Goal: Task Accomplishment & Management: Manage account settings

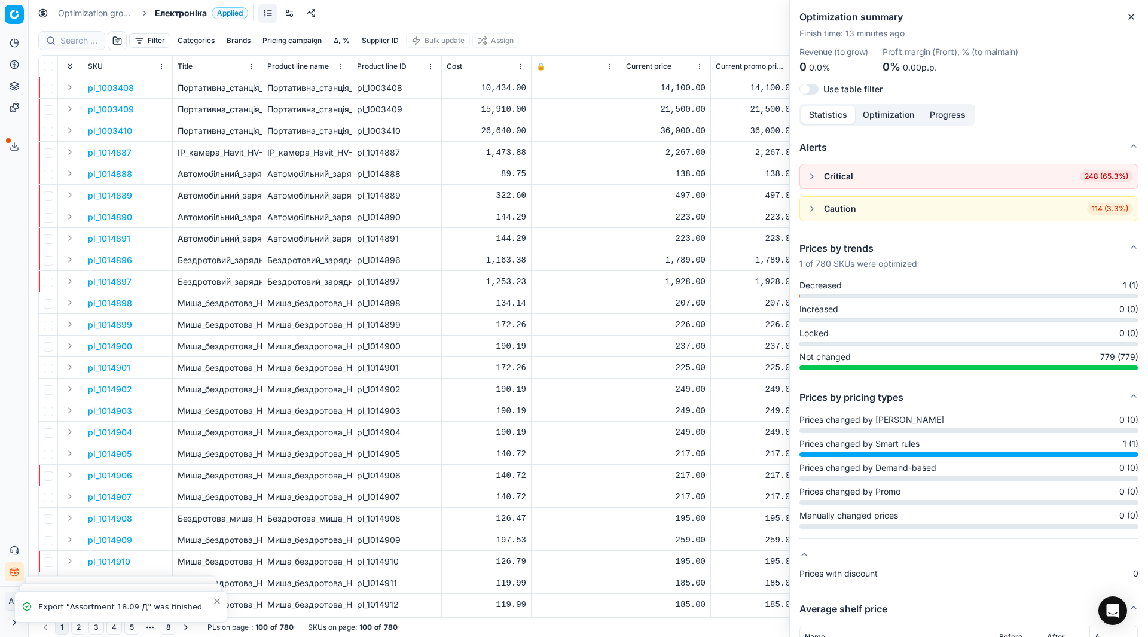
click at [191, 20] on div "Optimization groups Електроніка Applied Discard Download report" at bounding box center [588, 13] width 1119 height 26
click at [179, 15] on span "Електроніка" at bounding box center [181, 13] width 52 height 12
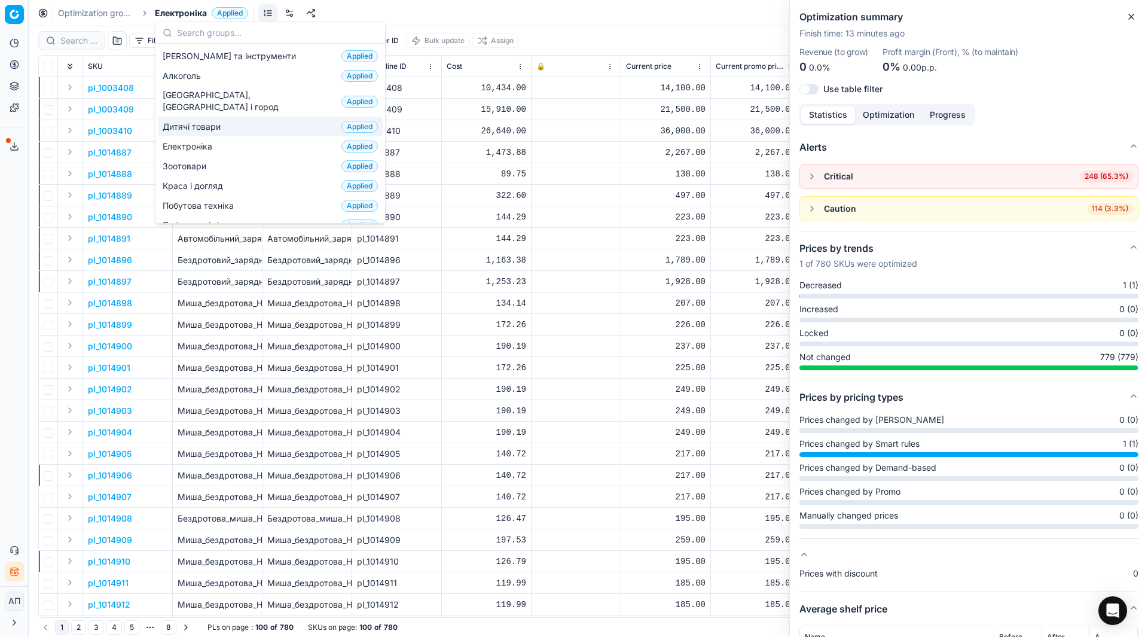
click at [193, 121] on span "Дитячі товари" at bounding box center [194, 127] width 63 height 12
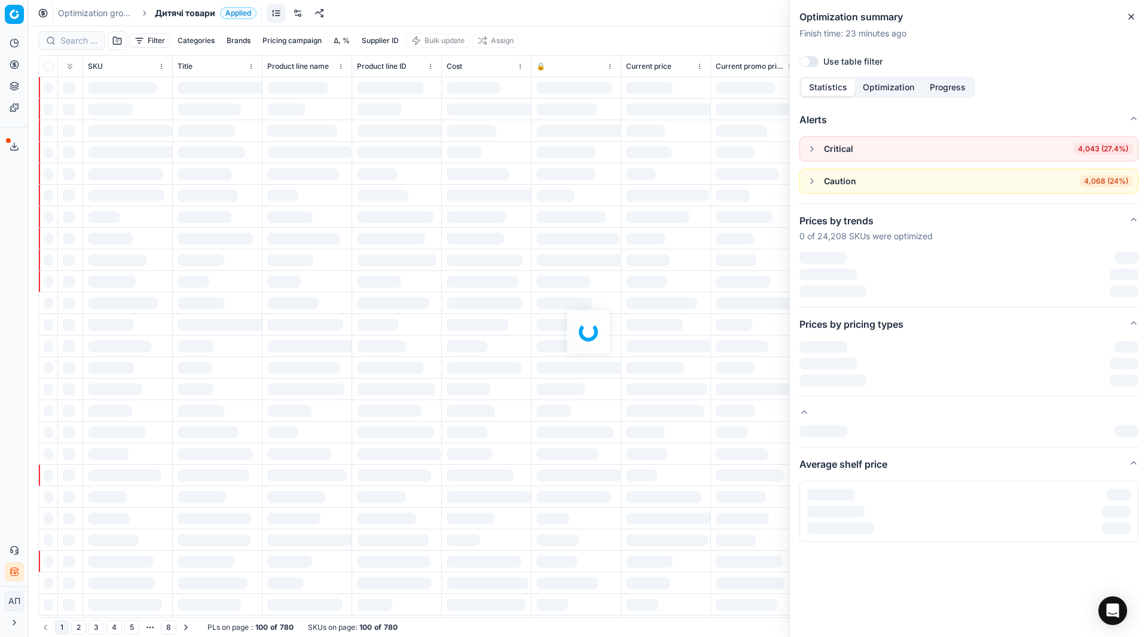
click at [300, 17] on link at bounding box center [297, 13] width 19 height 19
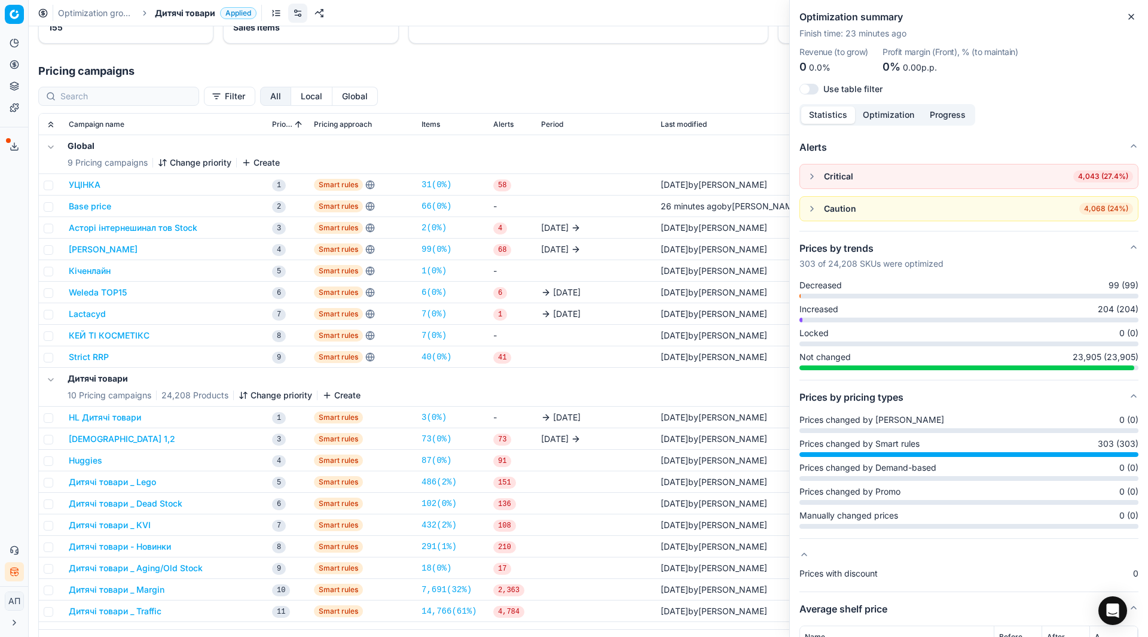
scroll to position [216, 0]
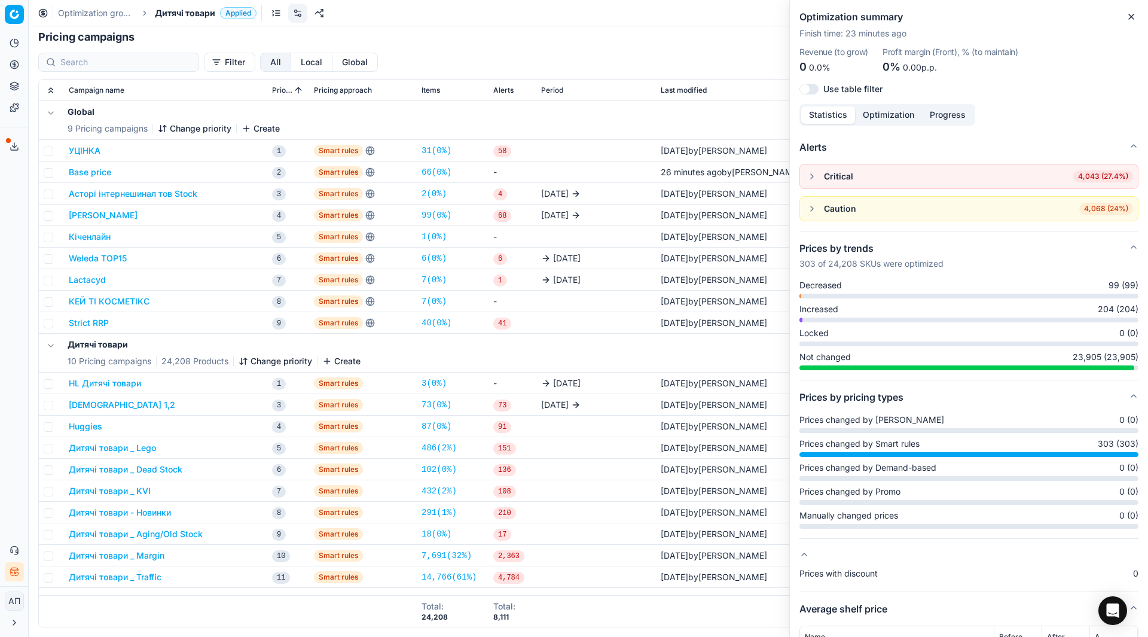
click at [125, 450] on button "Дитячі товари _ Lego" at bounding box center [112, 448] width 87 height 12
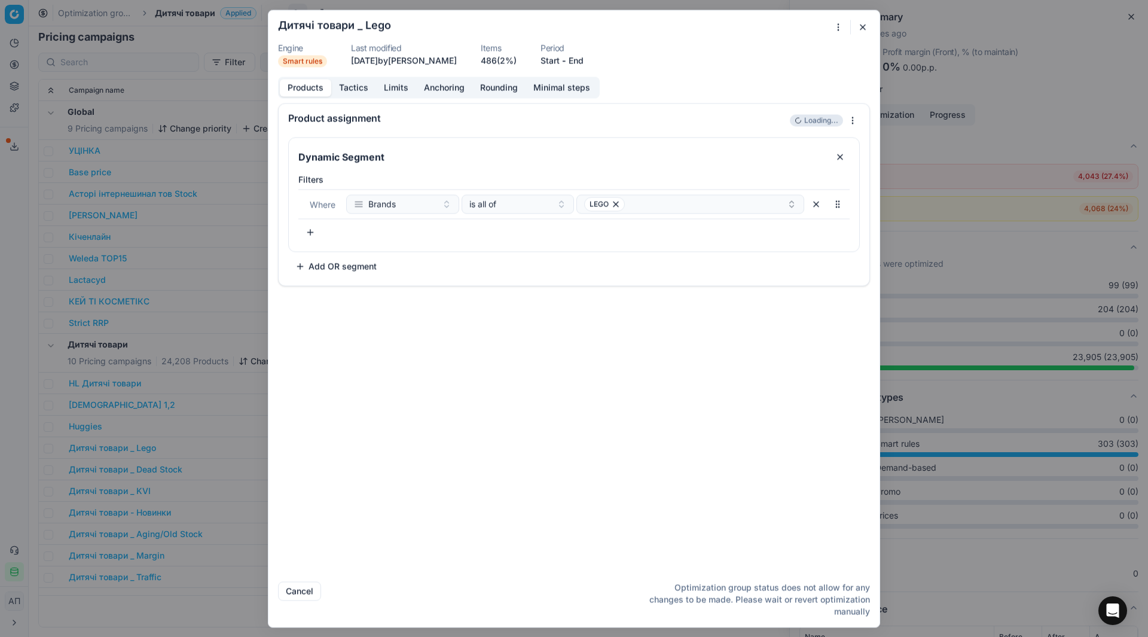
click at [352, 78] on div "Products Tactics Limits Anchoring Rounding Minimal steps" at bounding box center [439, 88] width 322 height 22
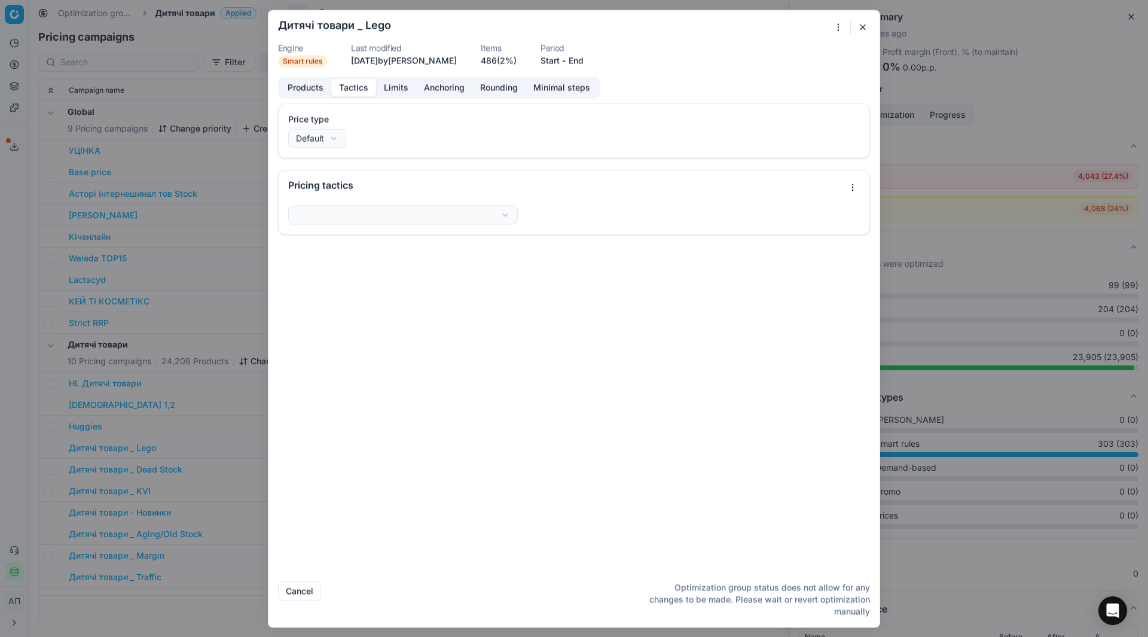
click at [352, 83] on button "Tactics" at bounding box center [353, 87] width 45 height 17
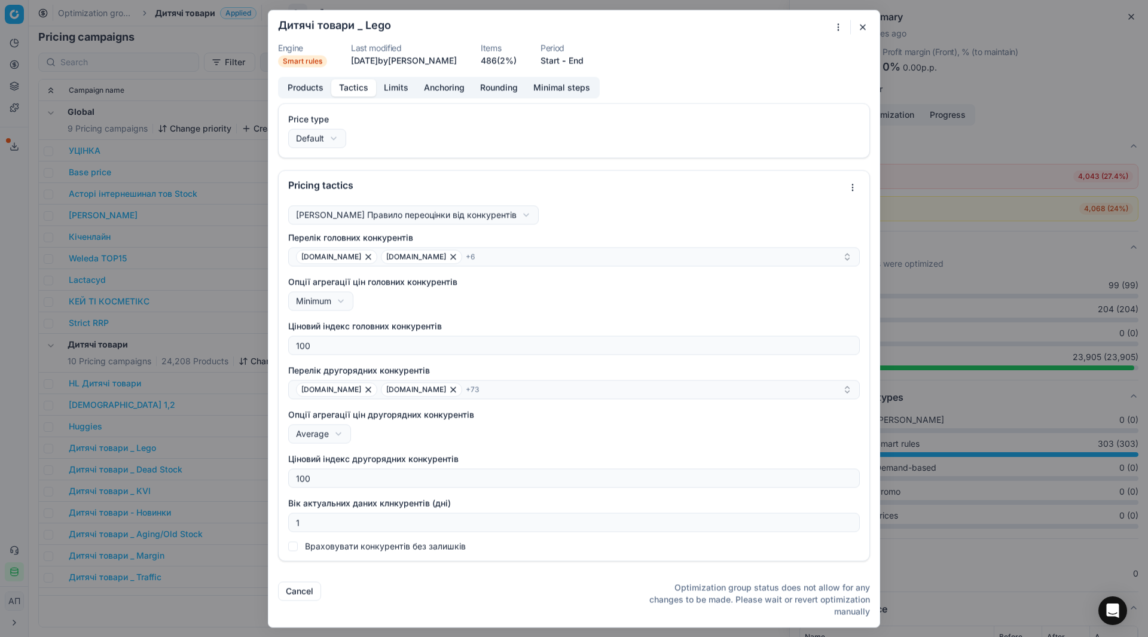
click at [867, 30] on button "button" at bounding box center [863, 27] width 14 height 14
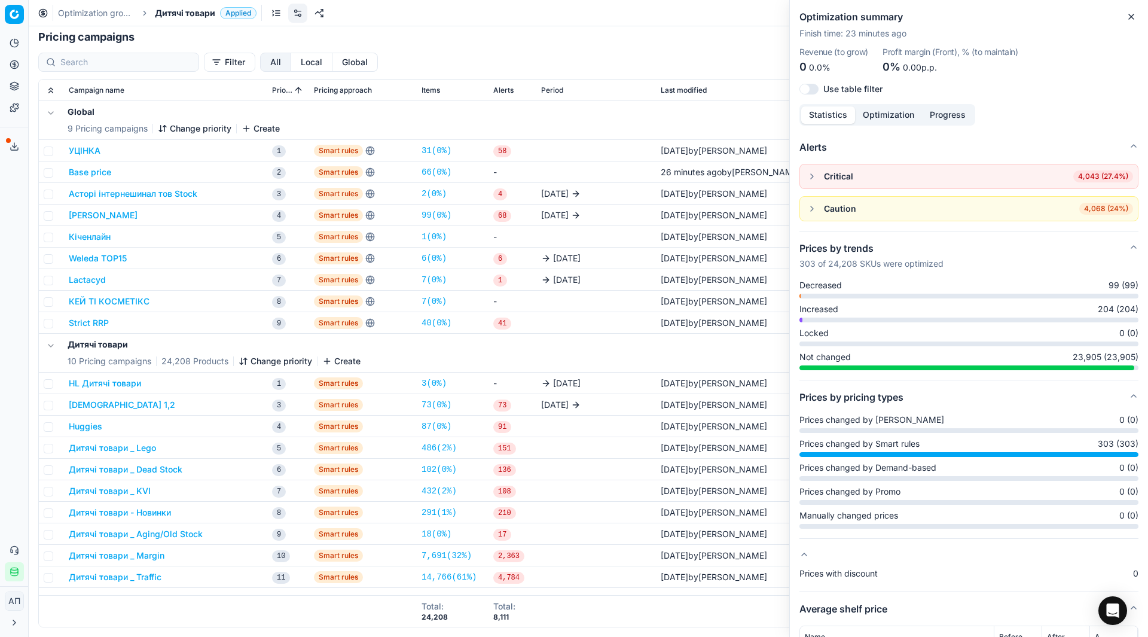
click at [146, 443] on button "Дитячі товари _ Lego" at bounding box center [112, 448] width 87 height 12
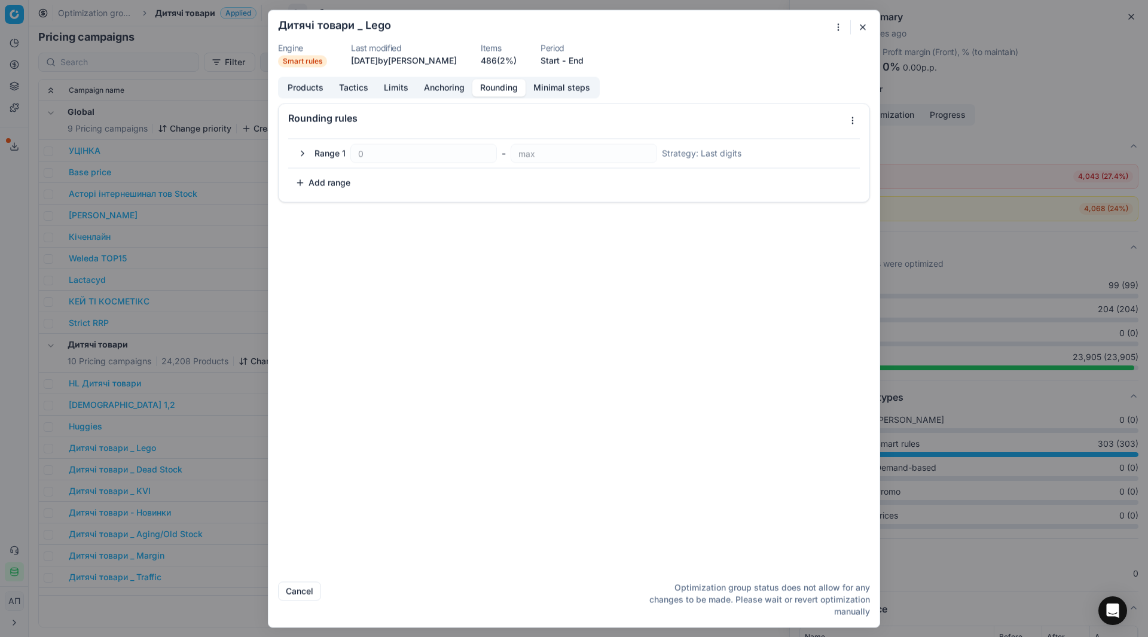
click at [499, 87] on button "Rounding" at bounding box center [498, 87] width 53 height 17
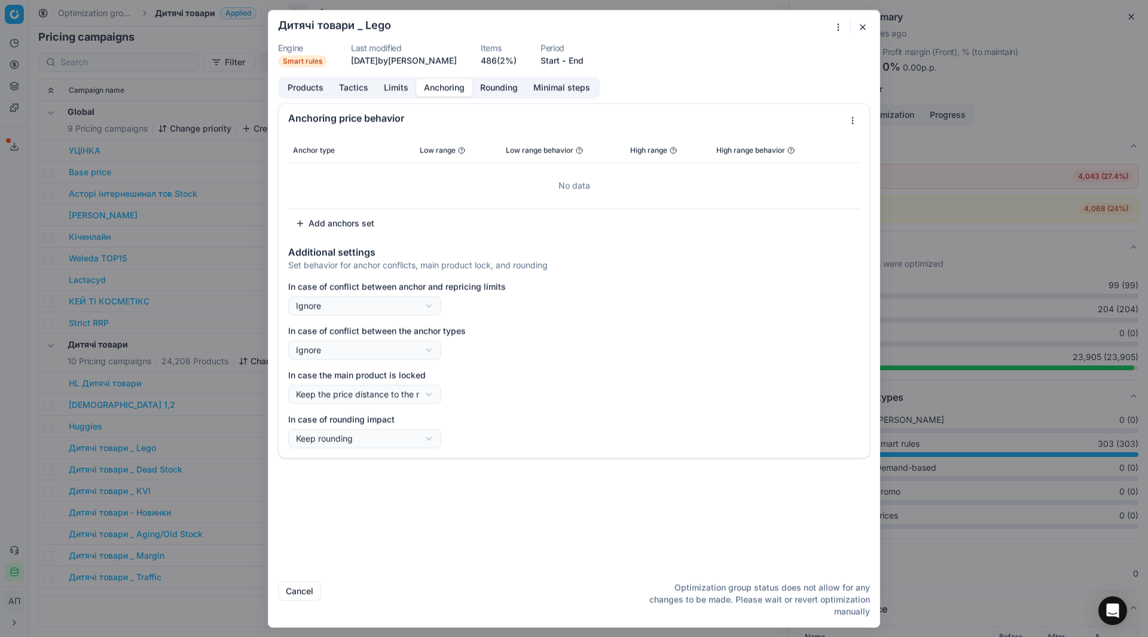
click at [443, 88] on button "Anchoring" at bounding box center [444, 87] width 56 height 17
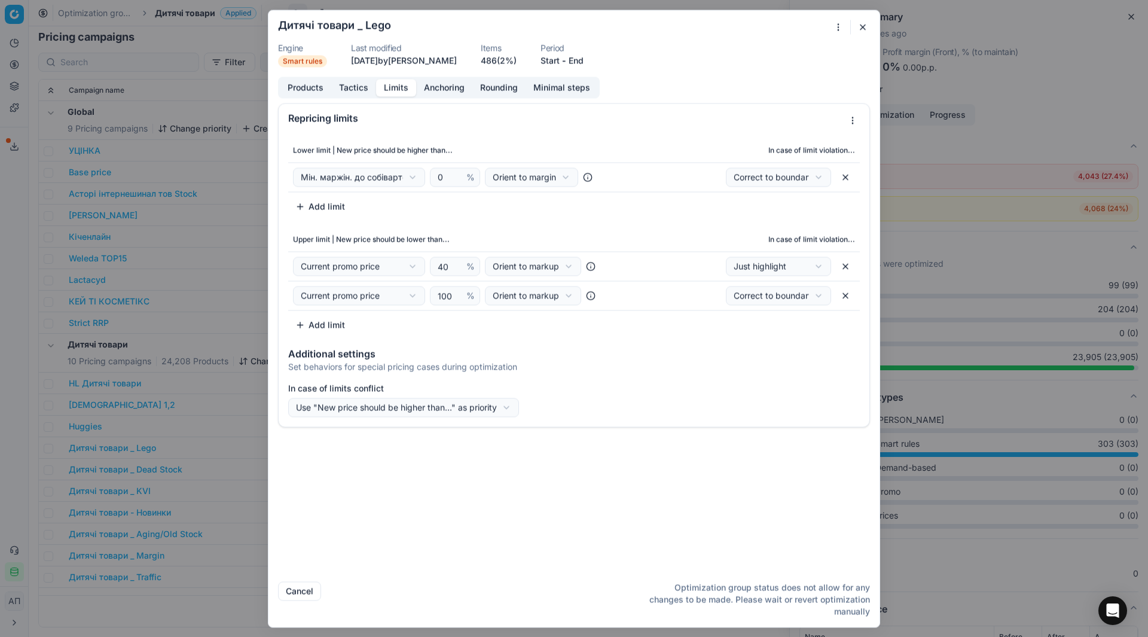
click at [405, 88] on button "Limits" at bounding box center [396, 87] width 40 height 17
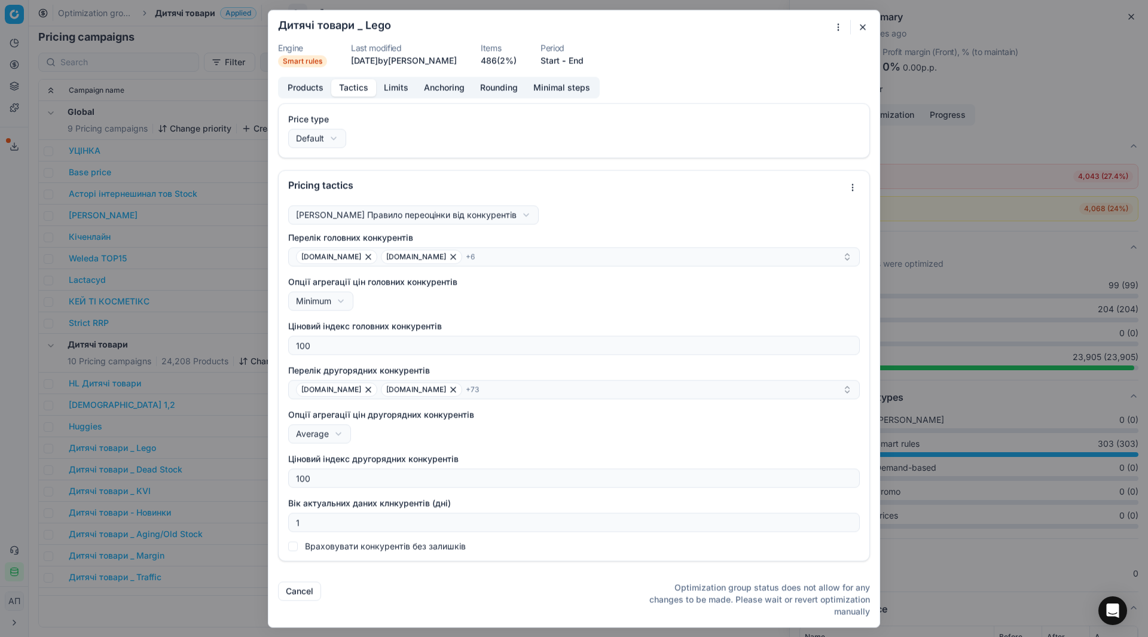
click at [354, 87] on button "Tactics" at bounding box center [353, 87] width 45 height 17
click at [855, 23] on div at bounding box center [843, 27] width 25 height 14
click at [865, 33] on button "button" at bounding box center [863, 27] width 14 height 14
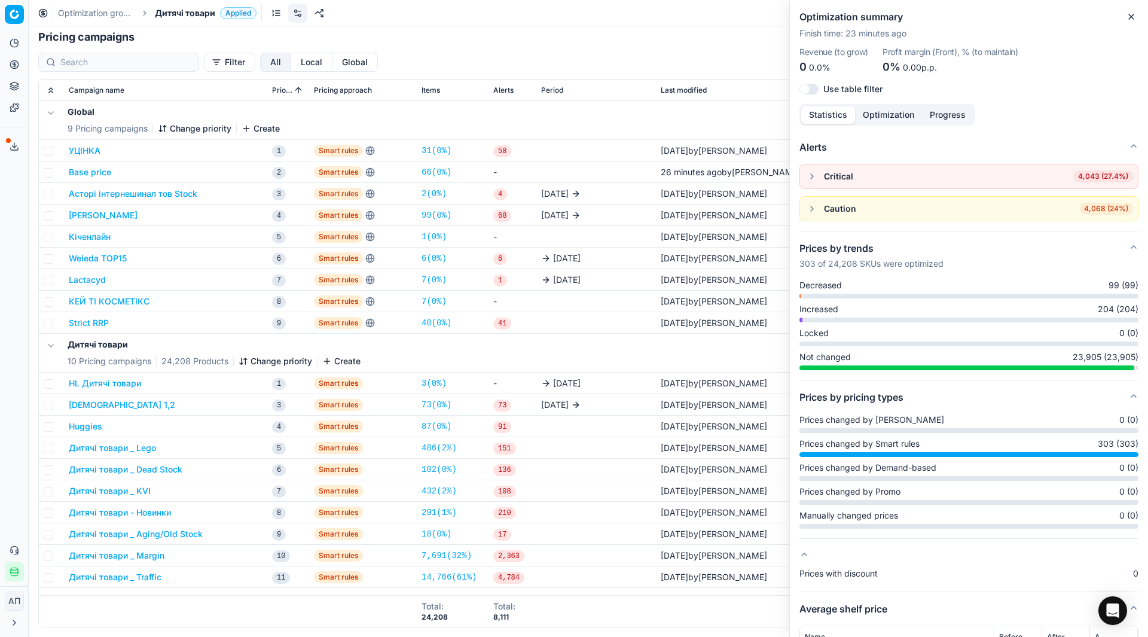
click at [143, 495] on button "Дитячі товари _ KVI" at bounding box center [110, 491] width 82 height 12
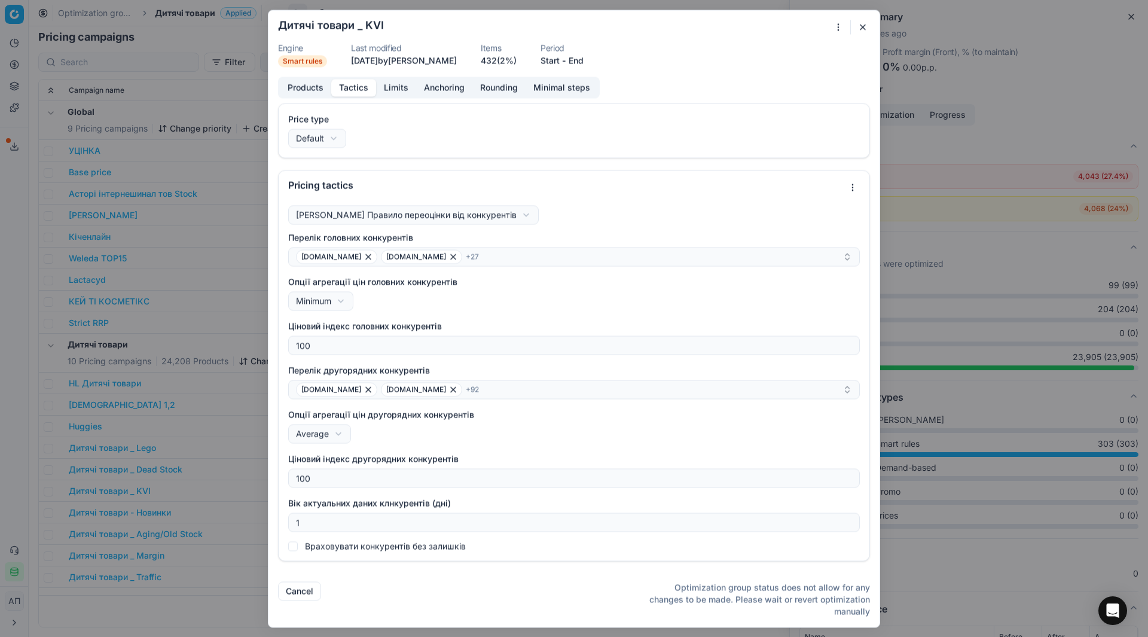
click at [362, 87] on button "Tactics" at bounding box center [353, 87] width 45 height 17
click at [867, 28] on button "button" at bounding box center [863, 27] width 14 height 14
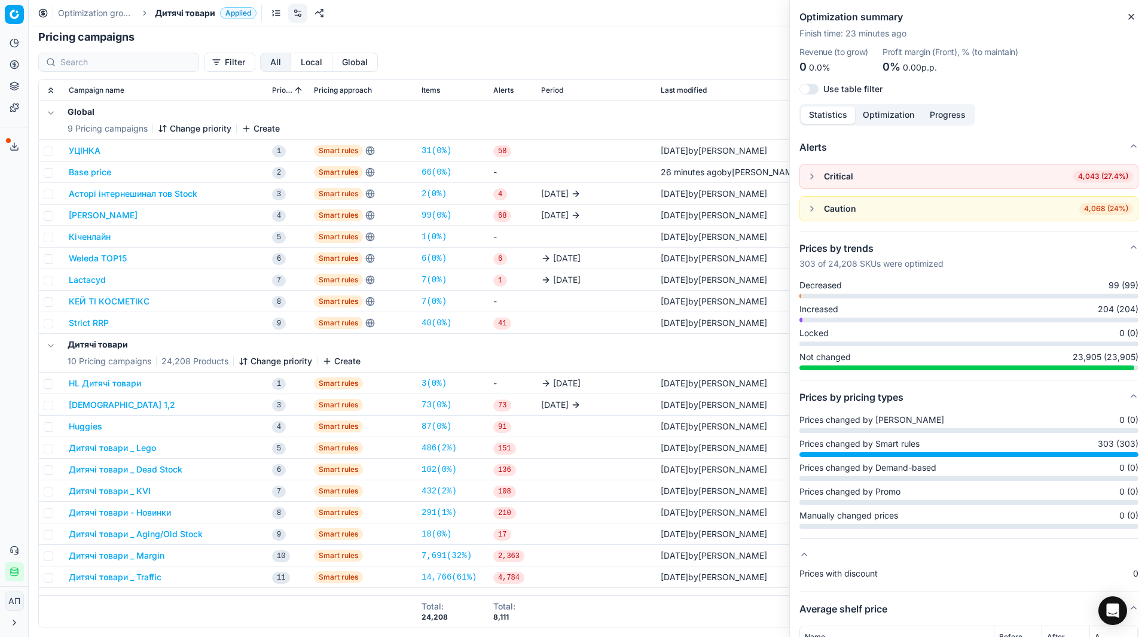
click at [140, 534] on button "Дитячі товари _ Aging/Old Stock" at bounding box center [136, 534] width 134 height 12
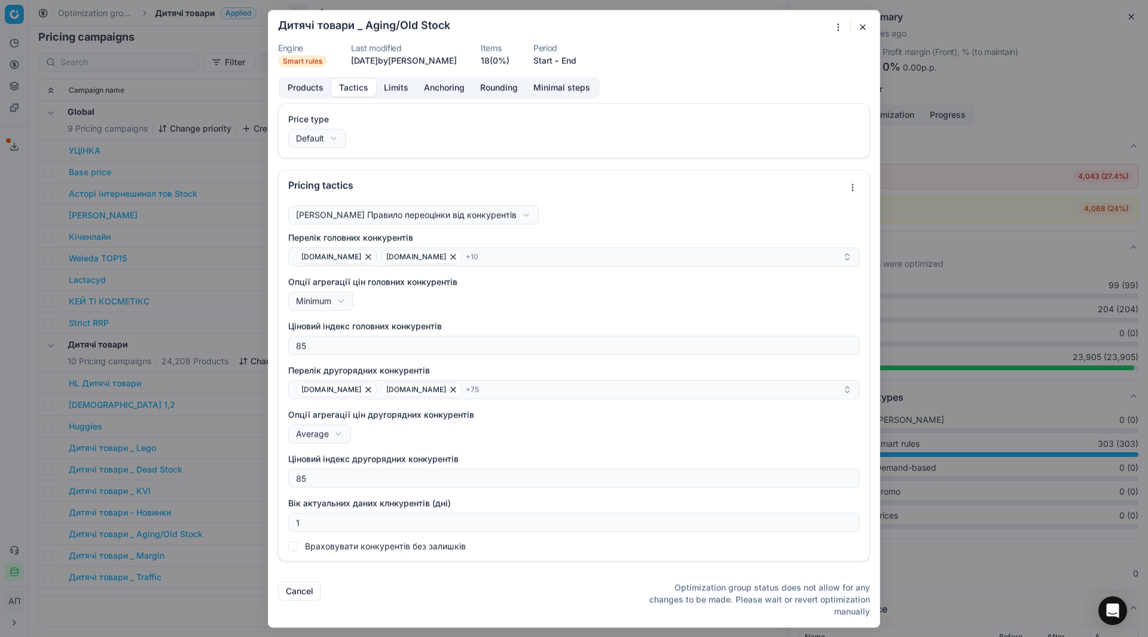
click at [358, 86] on button "Tactics" at bounding box center [353, 87] width 45 height 17
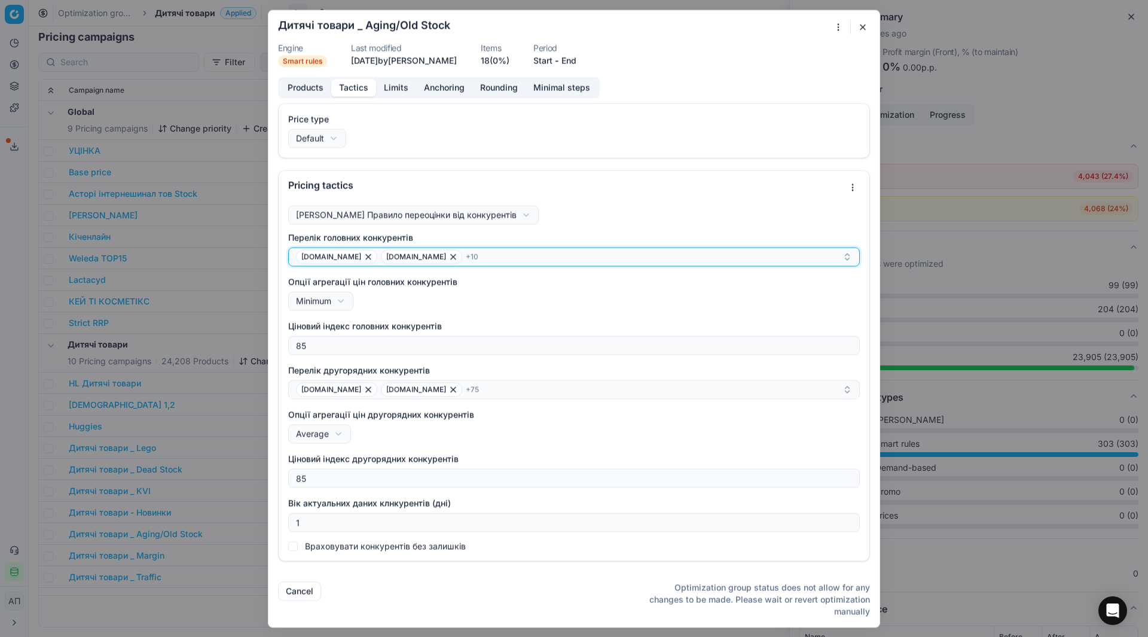
click at [659, 248] on button "[DOMAIN_NAME] [DOMAIN_NAME] + 10" at bounding box center [574, 256] width 572 height 19
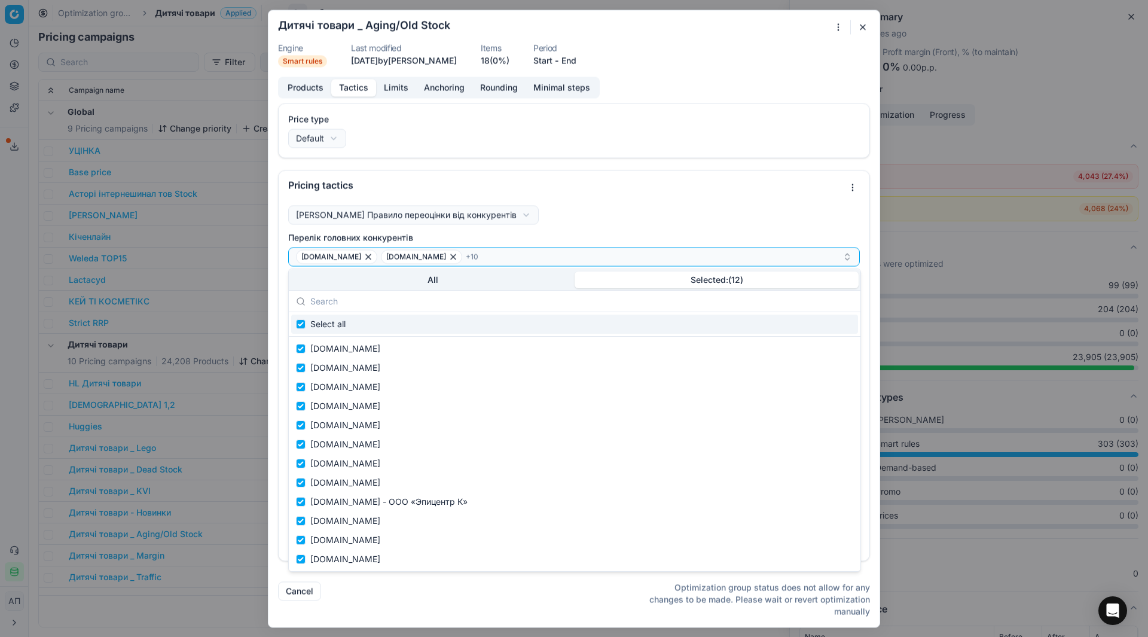
click at [712, 274] on button "Selected: ( 12 )" at bounding box center [717, 279] width 284 height 17
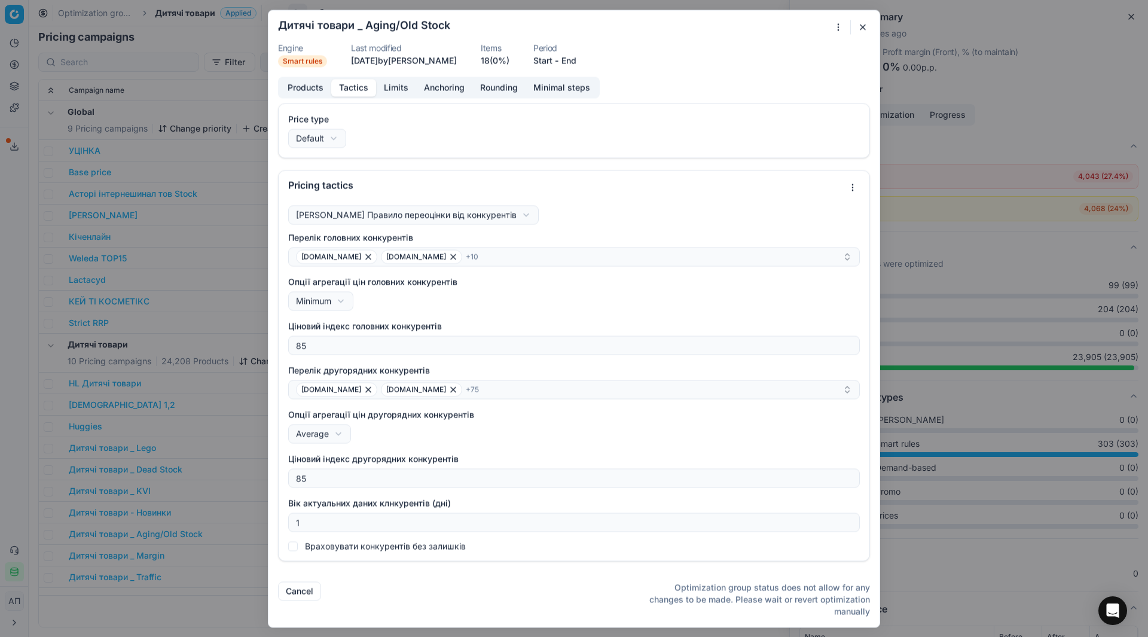
click at [860, 28] on button "button" at bounding box center [863, 27] width 14 height 14
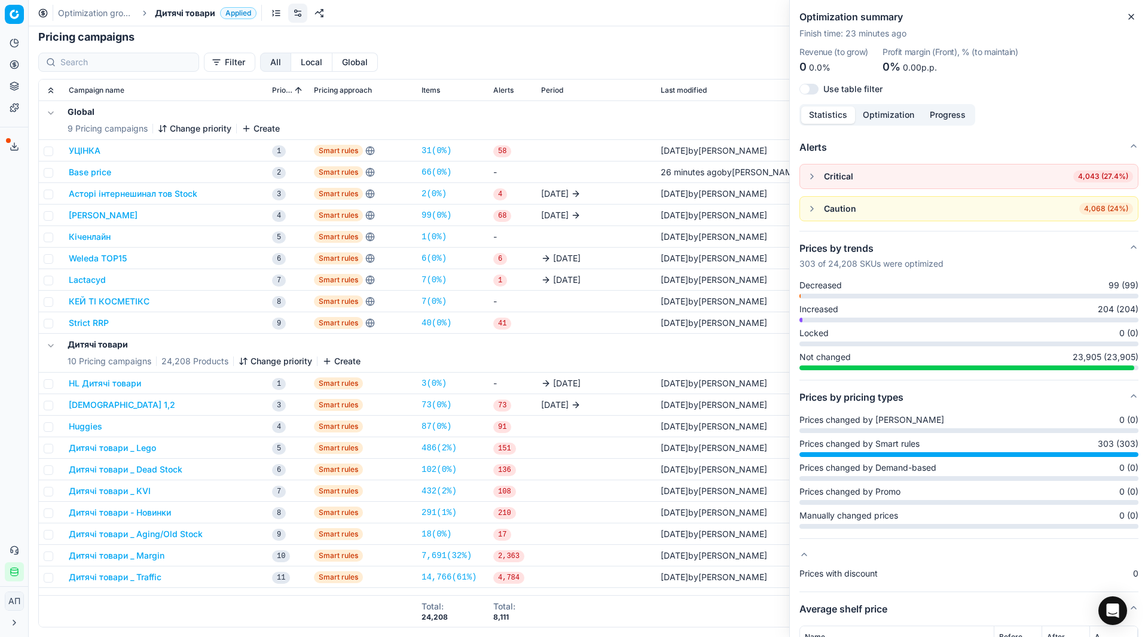
click at [129, 448] on button "Дитячі товари _ Lego" at bounding box center [112, 448] width 87 height 12
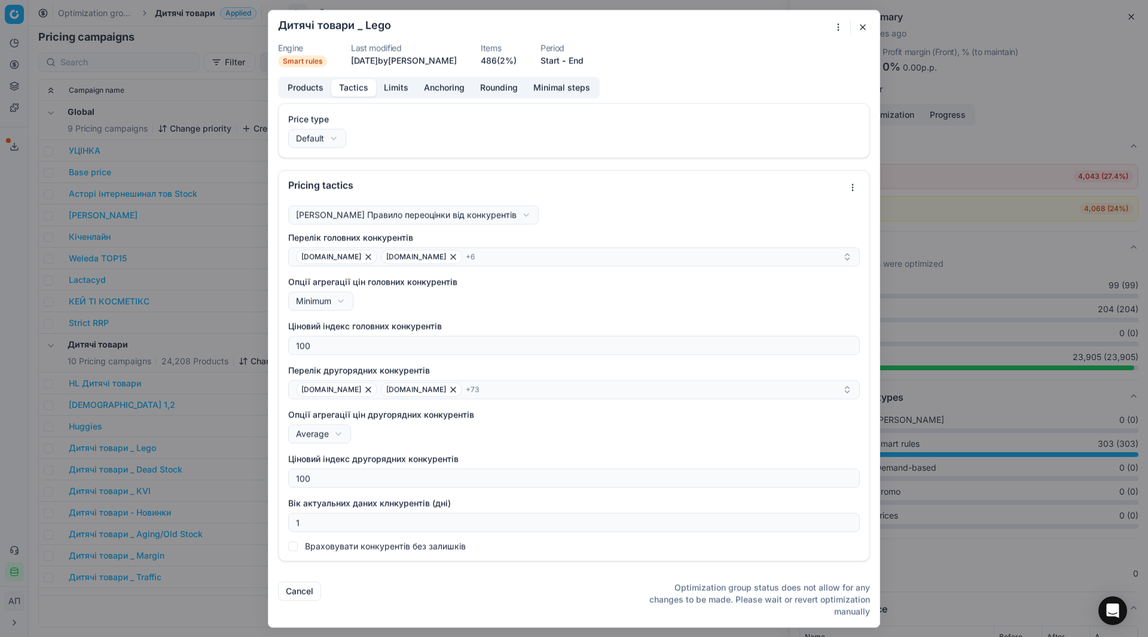
click at [355, 89] on button "Tactics" at bounding box center [353, 87] width 45 height 17
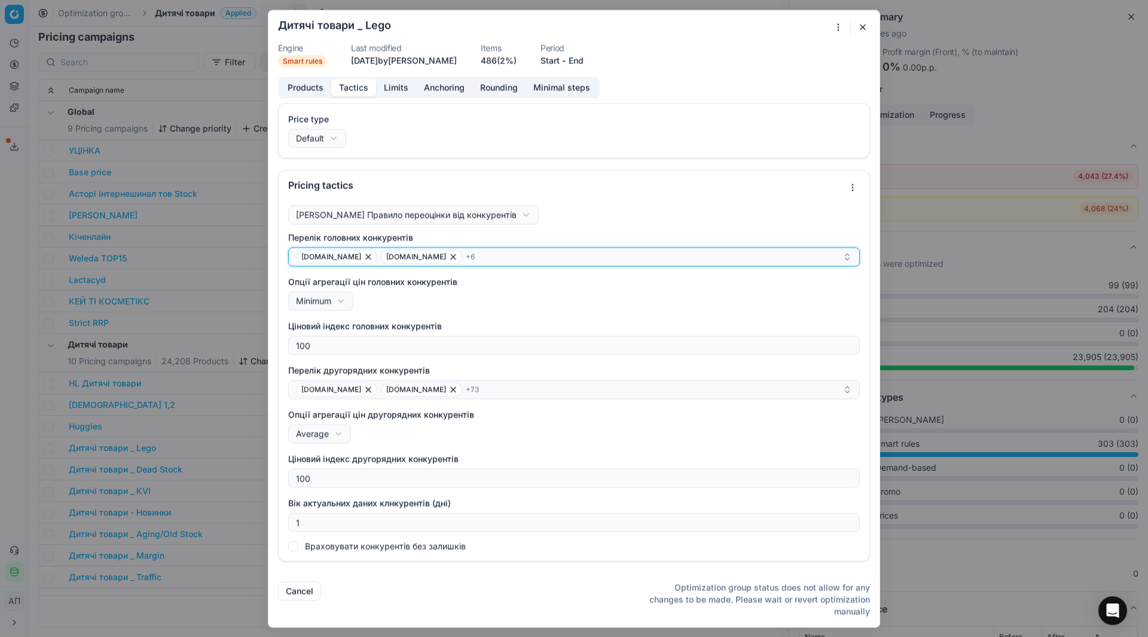
click at [535, 252] on div "[DOMAIN_NAME] [DOMAIN_NAME] + 6" at bounding box center [569, 256] width 546 height 14
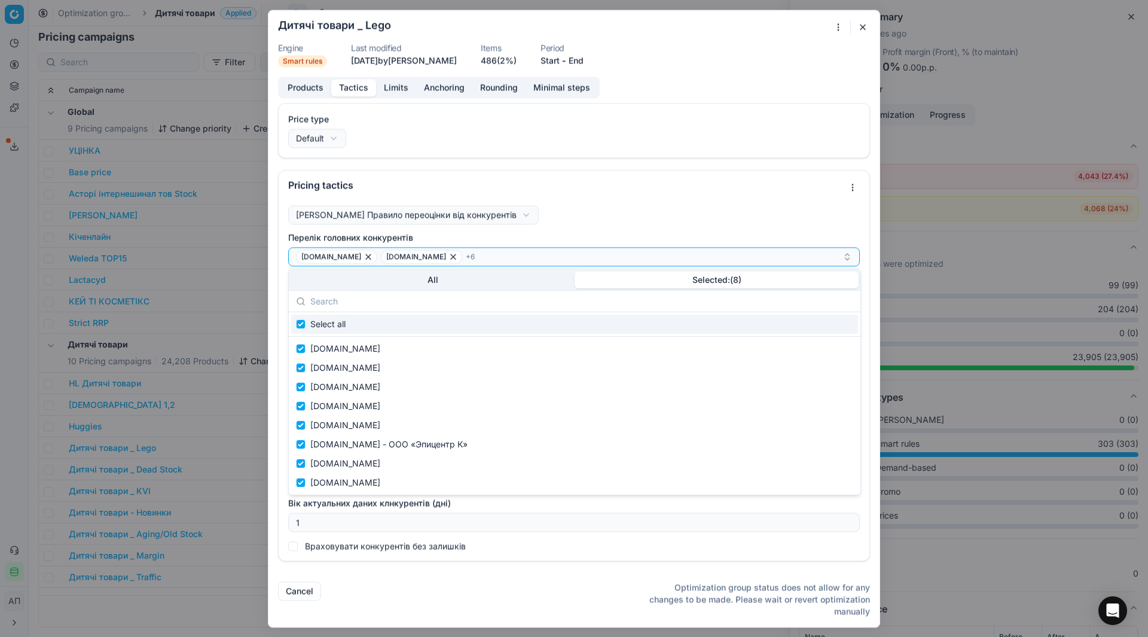
click at [690, 279] on button "Selected: ( 8 )" at bounding box center [717, 279] width 284 height 17
click at [866, 29] on button "button" at bounding box center [863, 27] width 14 height 14
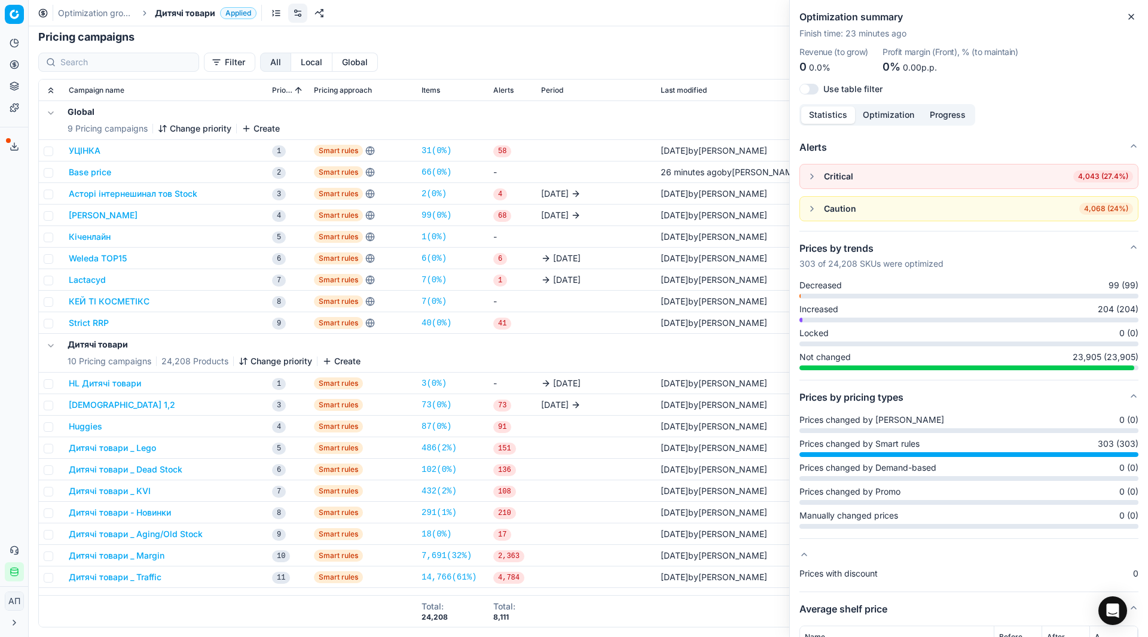
click at [91, 429] on button "Huggies" at bounding box center [85, 426] width 33 height 12
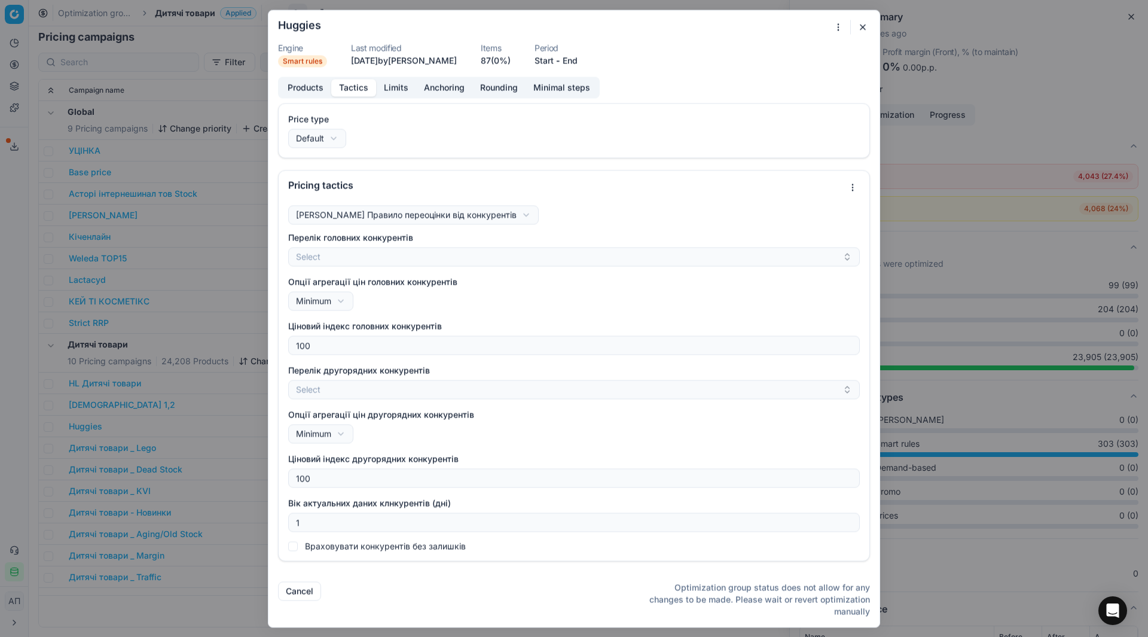
click at [355, 89] on button "Tactics" at bounding box center [353, 87] width 45 height 17
click at [862, 26] on button "button" at bounding box center [863, 27] width 14 height 14
